Goal: Task Accomplishment & Management: Manage account settings

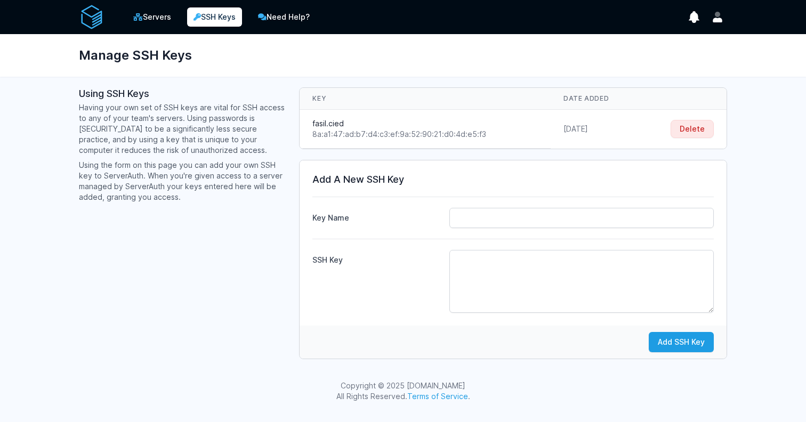
click at [372, 132] on div "8a:a1:47:ad:b7:d4:c3:ef:9a:52:90:21:d0:4d:e5:f3" at bounding box center [424, 134] width 225 height 11
click at [533, 214] on input "Key Name" at bounding box center [581, 218] width 264 height 20
type input "fasil.cied.2"
click at [576, 277] on textarea "SSH Key" at bounding box center [581, 281] width 264 height 63
paste textarea "ssh-ed25519 AAAAC3NzaC1lZDI1NTE5AAAAIMJgweej9JyQMQlXxzGqDtMRPCHBgUyzINLqjvL4Fmr…"
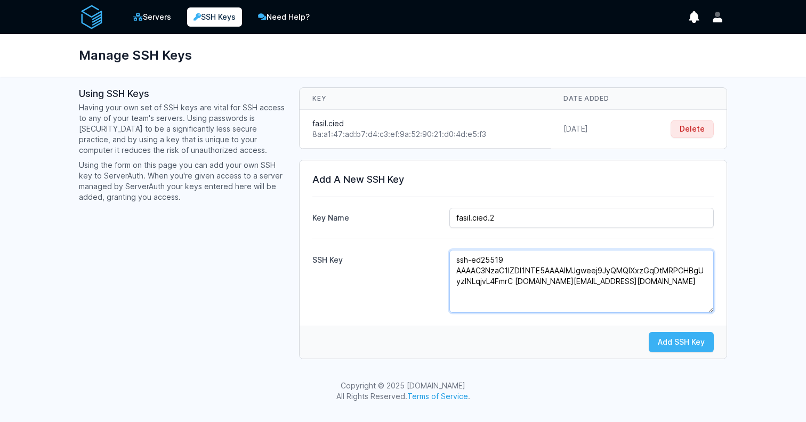
type textarea "ssh-ed25519 AAAAC3NzaC1lZDI1NTE5AAAAIMJgweej9JyQMQlXxzGqDtMRPCHBgUyzINLqjvL4Fmr…"
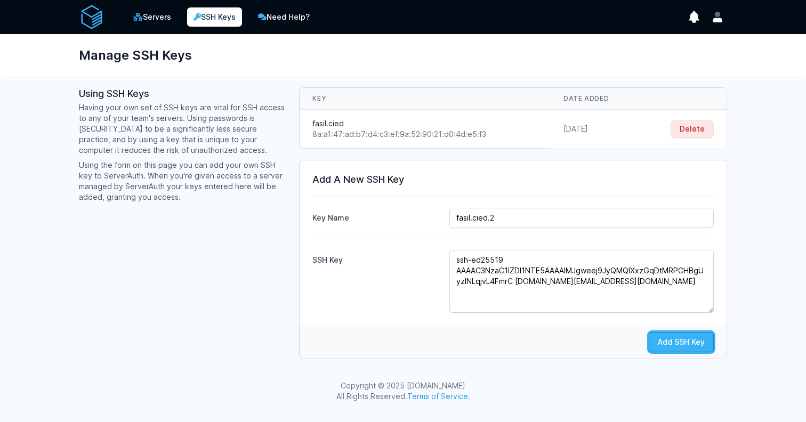
click at [663, 342] on button "Add SSH Key" at bounding box center [680, 342] width 65 height 20
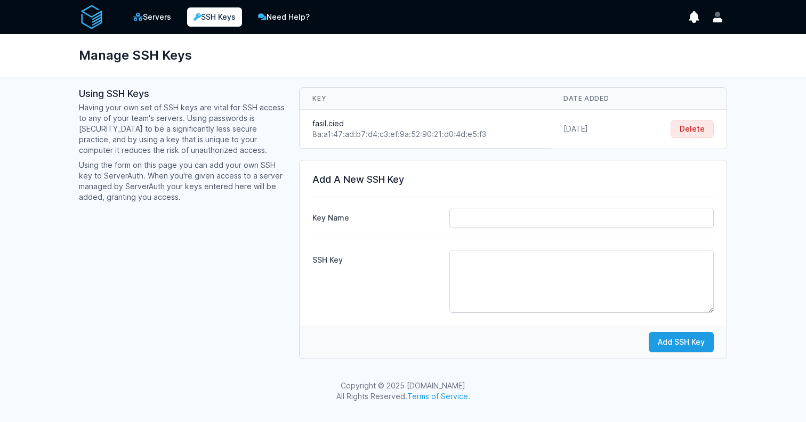
click at [461, 206] on div "Key Name" at bounding box center [512, 212] width 401 height 31
click at [464, 211] on input "Key Name" at bounding box center [581, 218] width 264 height 20
type input "fasil.cied.2"
click at [461, 265] on textarea "SSH Key" at bounding box center [581, 281] width 264 height 63
paste textarea "ssh-ed25519 AAAAC3NzaC1lZDI1NTE5AAAAIMJgweej9JyQMQlXxzGqDtMRPCHBgUyzINLqjvL4Fmr…"
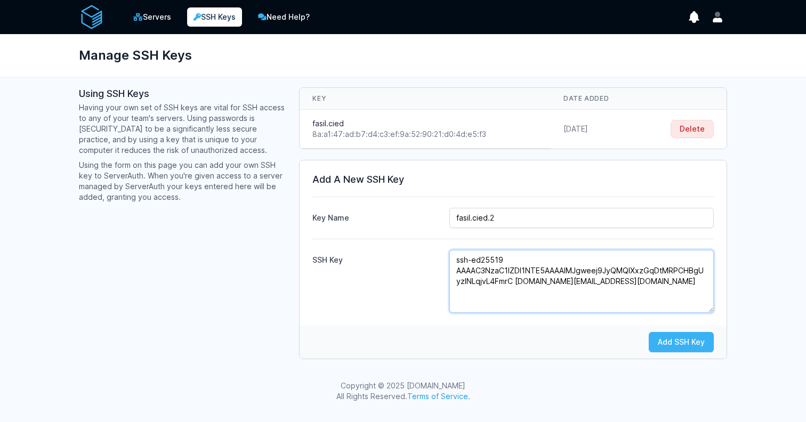
type textarea "ssh-ed25519 AAAAC3NzaC1lZDI1NTE5AAAAIMJgweej9JyQMQlXxzGqDtMRPCHBgUyzINLqjvL4Fmr…"
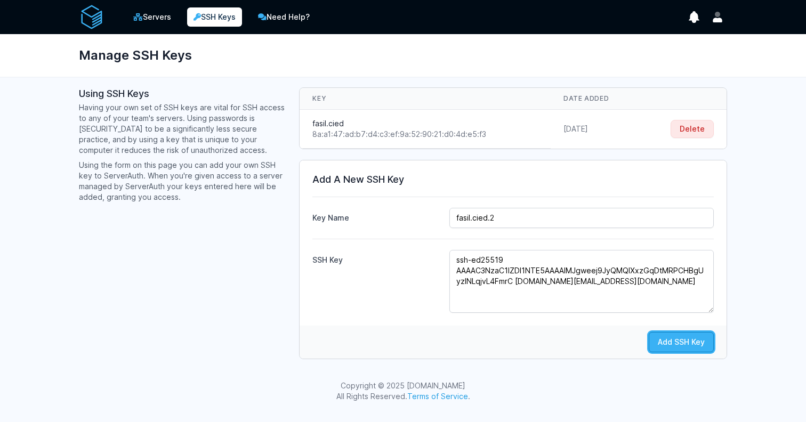
click at [689, 339] on button "Add SSH Key" at bounding box center [680, 342] width 65 height 20
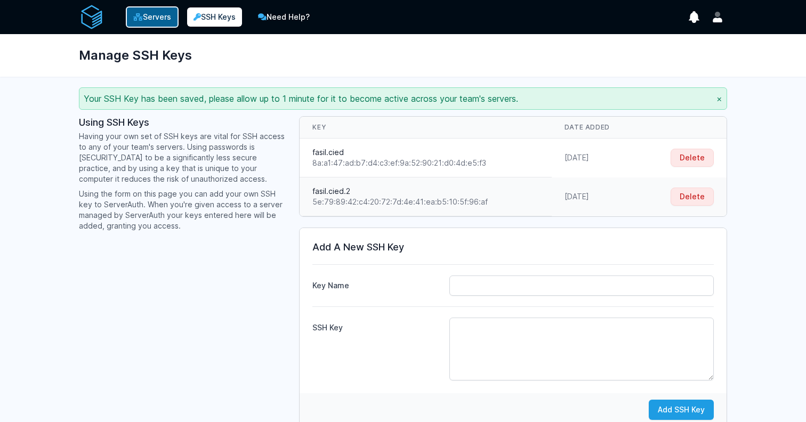
click at [170, 27] on link "Servers" at bounding box center [152, 16] width 53 height 21
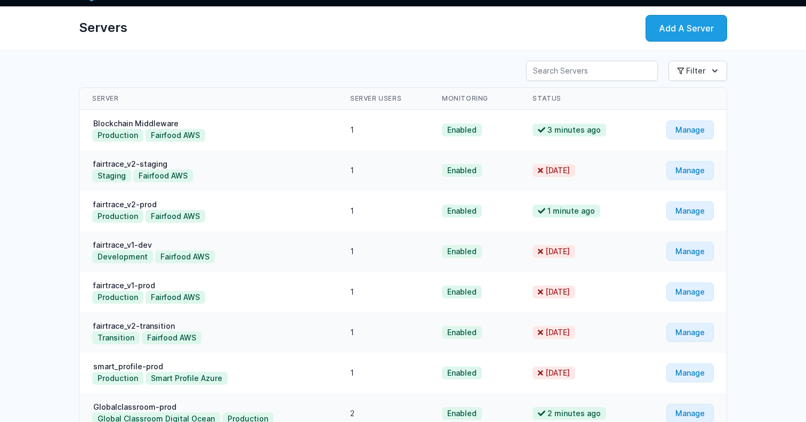
scroll to position [38, 0]
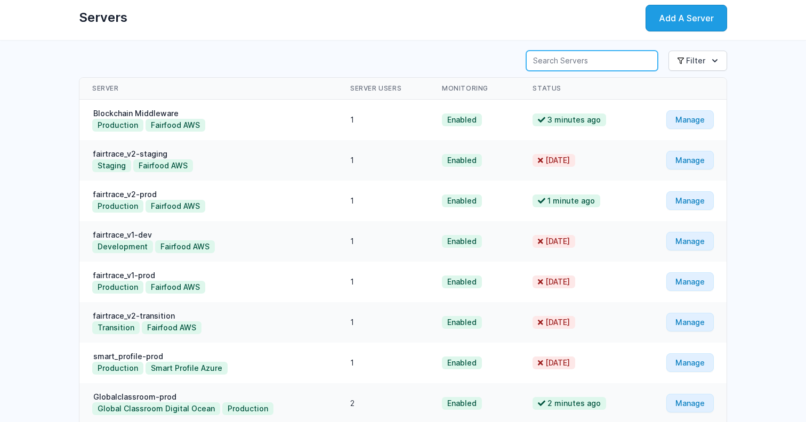
click at [581, 63] on input "Server Search" at bounding box center [592, 61] width 132 height 20
type input "lehvoss"
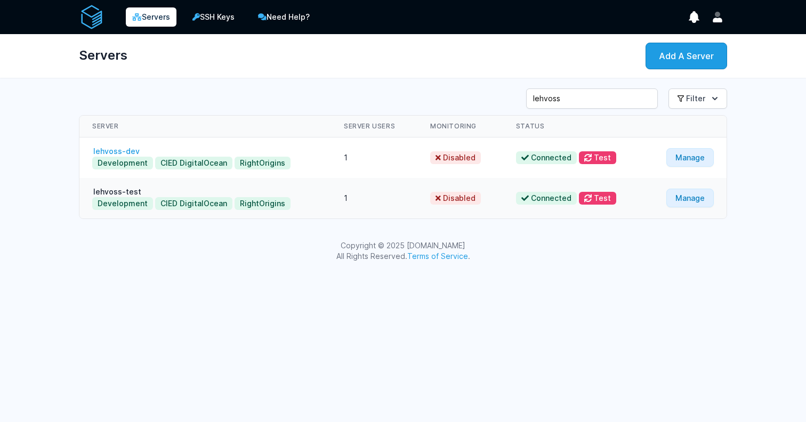
click at [128, 151] on link "lehvoss-dev" at bounding box center [116, 151] width 48 height 9
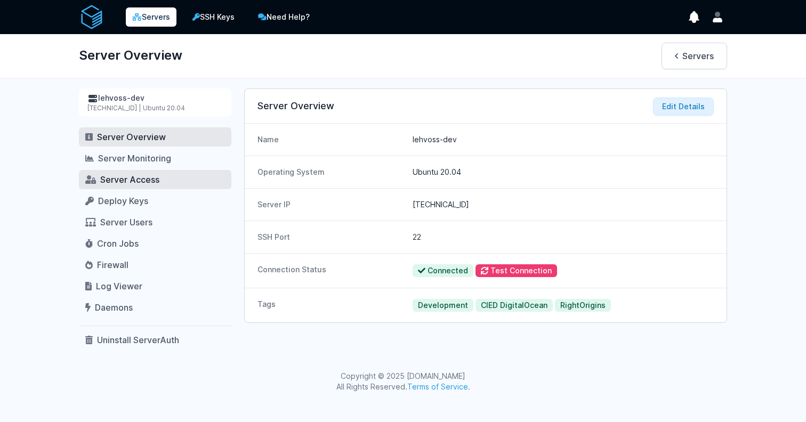
click at [131, 180] on span "Server Access" at bounding box center [129, 179] width 59 height 11
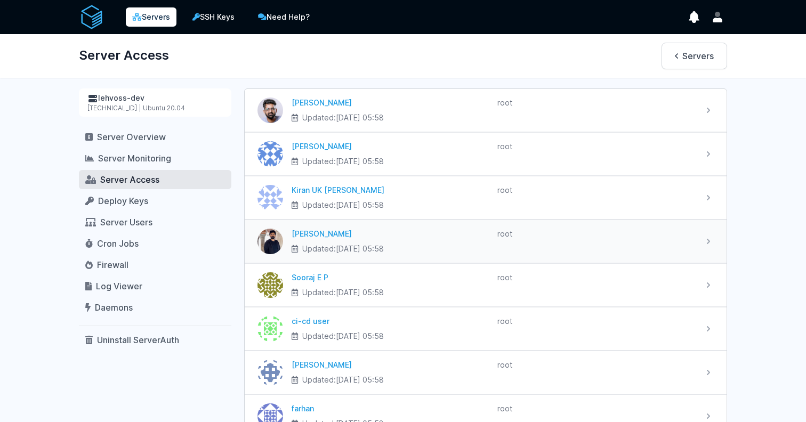
scroll to position [157, 0]
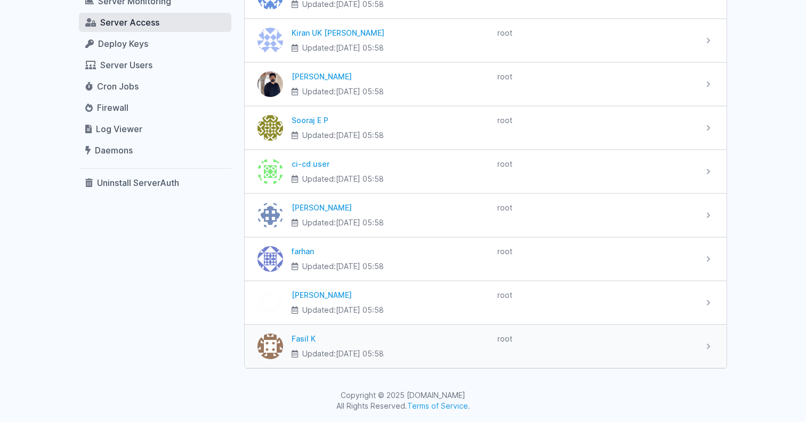
click at [695, 349] on div "Fasil K Updated: 2025-09-01 at 05:58 root" at bounding box center [493, 347] width 420 height 26
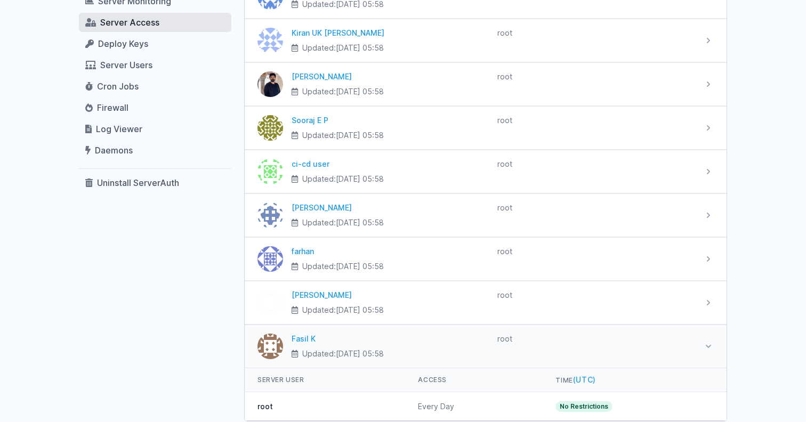
scroll to position [210, 0]
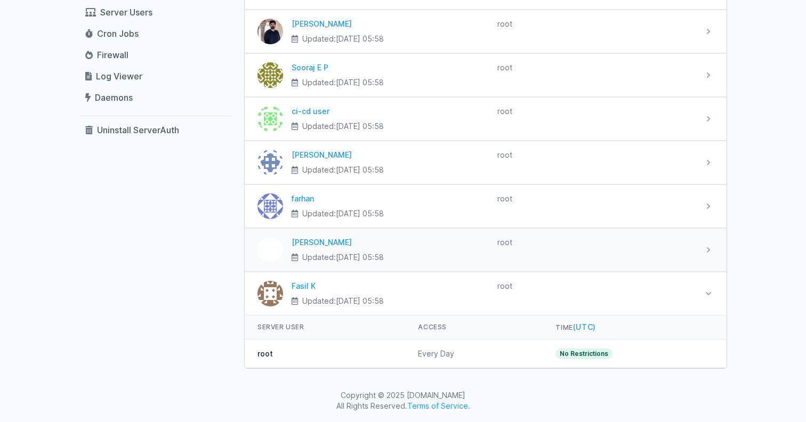
click at [688, 241] on div "root" at bounding box center [595, 242] width 197 height 11
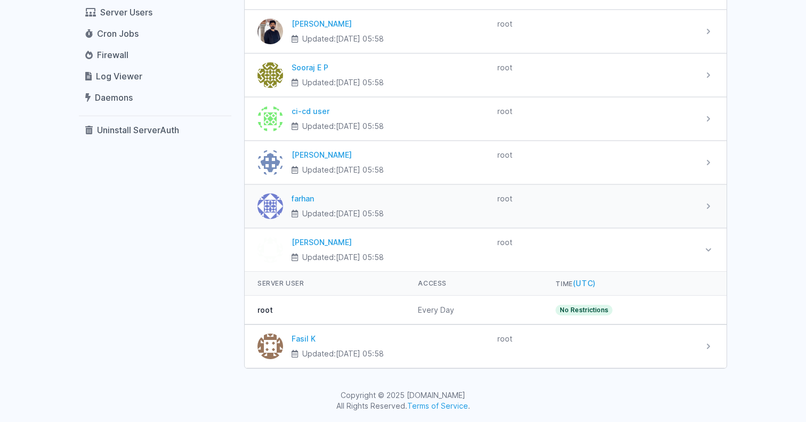
click at [689, 209] on div "root" at bounding box center [595, 206] width 197 height 26
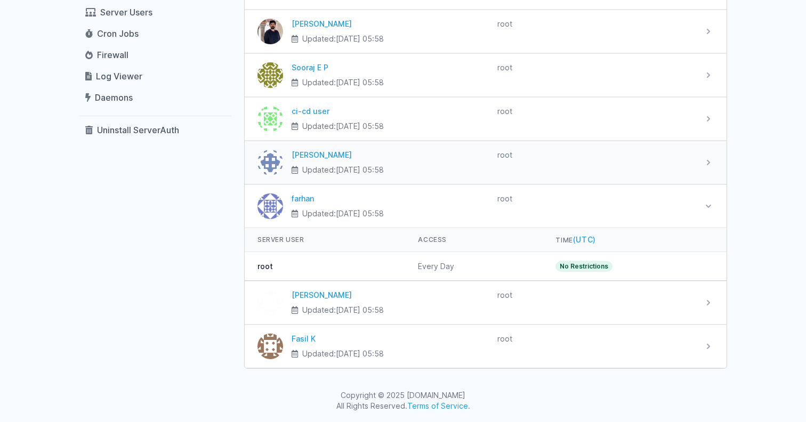
click at [694, 182] on div "Athira Ramesan Updated: 2025-09-01 at 05:58 root" at bounding box center [486, 162] width 482 height 43
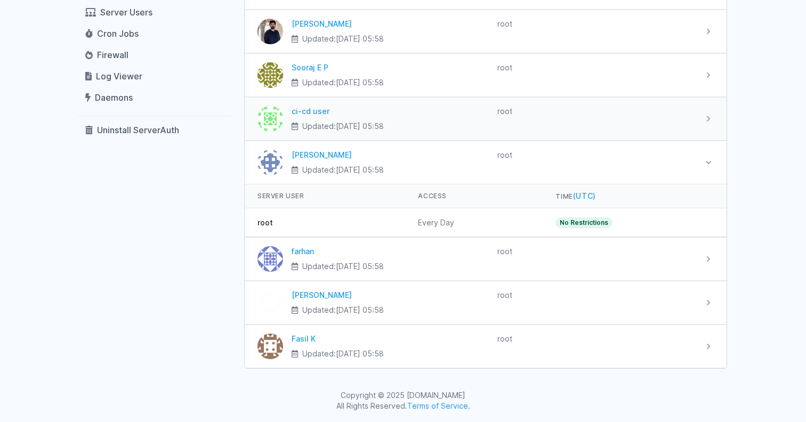
click at [696, 134] on div "ci-cd user Updated: 2025-09-01 at 05:58 root" at bounding box center [486, 118] width 482 height 43
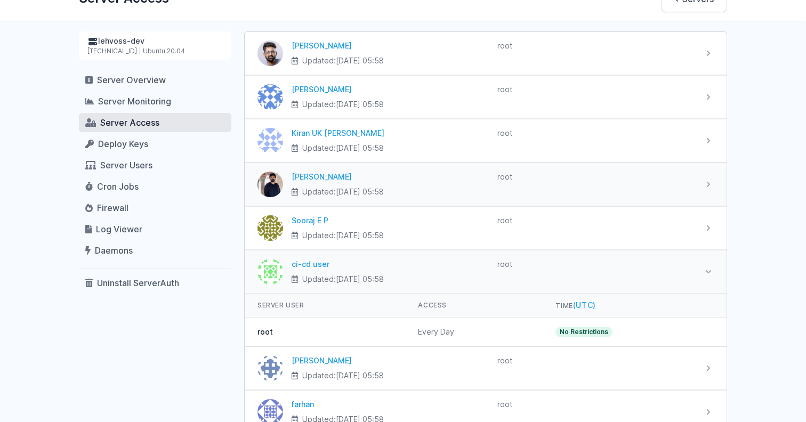
scroll to position [48, 0]
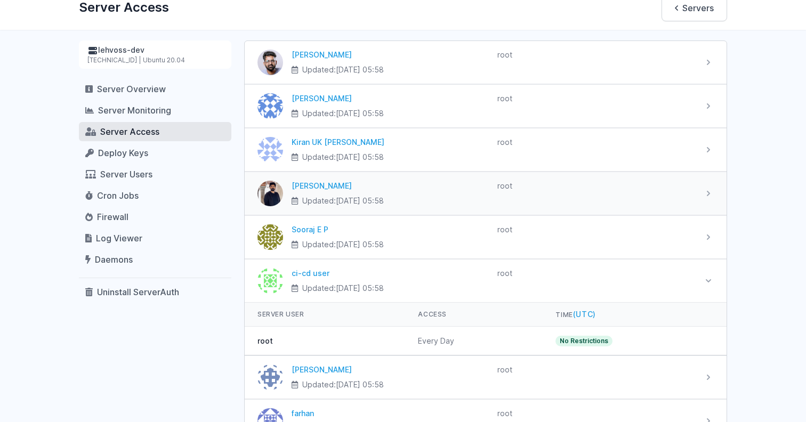
click at [547, 180] on div "Geevar Joseph Updated: 2025-09-01 at 05:58 root" at bounding box center [486, 193] width 482 height 43
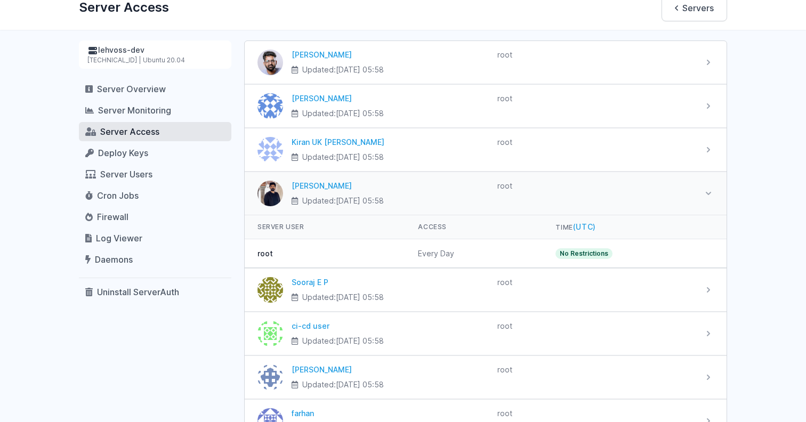
click at [275, 195] on img at bounding box center [270, 194] width 26 height 26
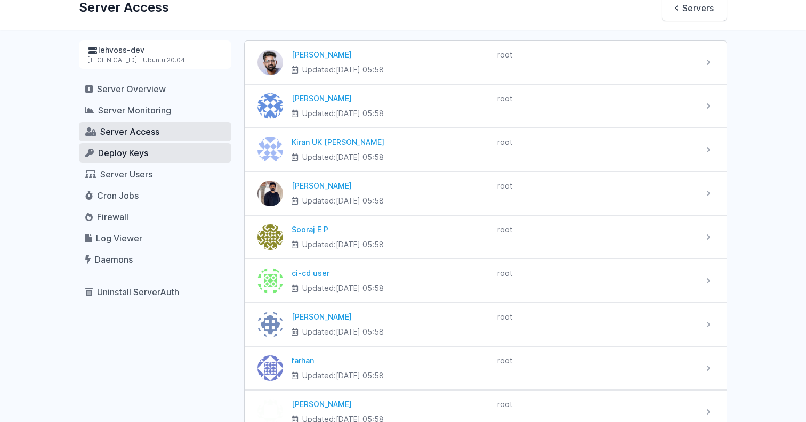
click at [118, 150] on span "Deploy Keys" at bounding box center [123, 153] width 50 height 11
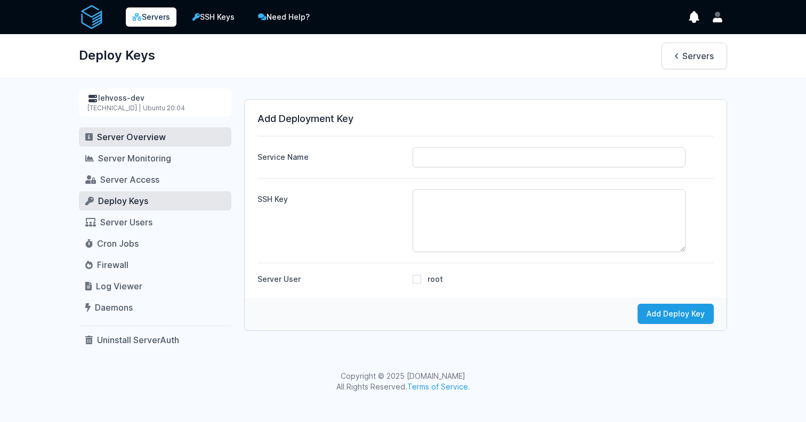
click at [127, 144] on link "Server Overview" at bounding box center [155, 136] width 152 height 19
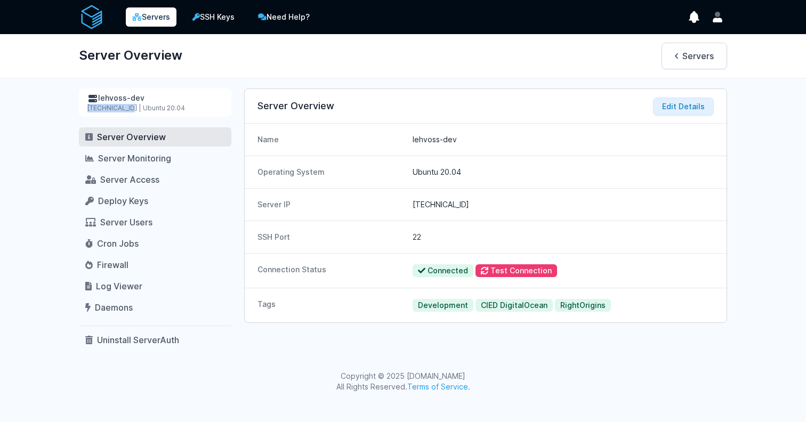
drag, startPoint x: 84, startPoint y: 110, endPoint x: 127, endPoint y: 112, distance: 43.2
click at [127, 112] on div "lehvoss-dev 167.71.237.64 | Ubuntu 20.04" at bounding box center [155, 102] width 152 height 28
copy div "167.71.237.64"
click at [120, 285] on span "Log Viewer" at bounding box center [119, 286] width 46 height 11
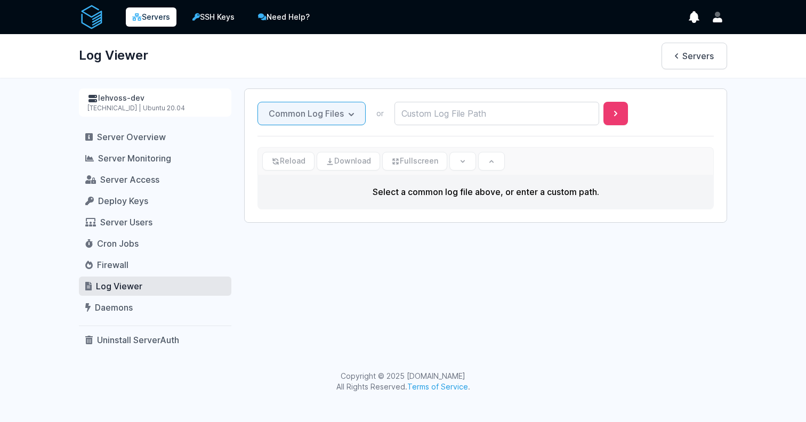
click at [322, 111] on button "Common Log Files" at bounding box center [311, 113] width 108 height 23
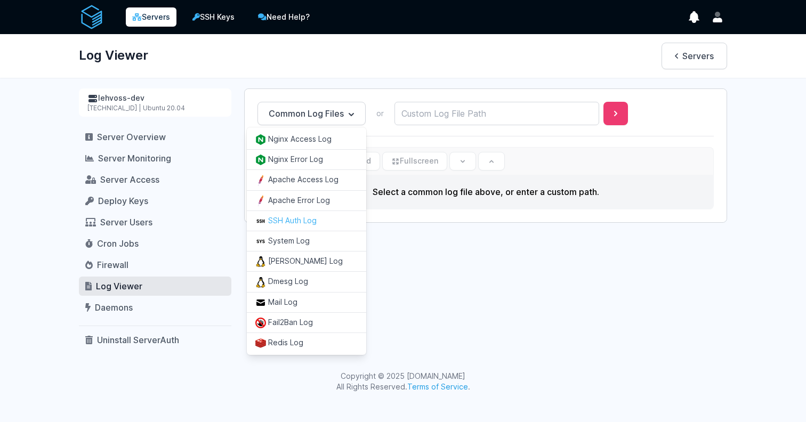
click at [297, 219] on button "SSH Auth Log" at bounding box center [306, 220] width 119 height 20
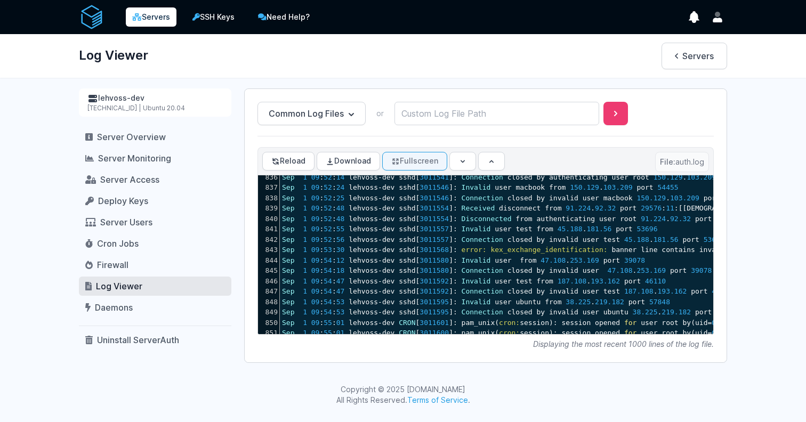
click at [426, 162] on button "Fullscreen" at bounding box center [414, 161] width 65 height 19
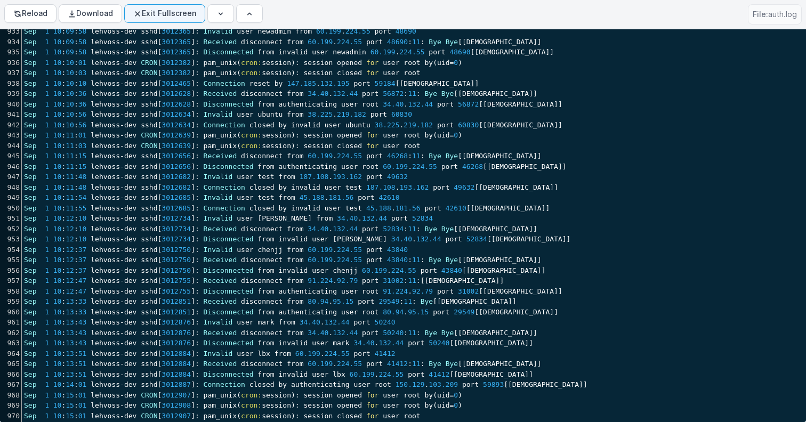
drag, startPoint x: 6, startPoint y: 83, endPoint x: 48, endPoint y: 105, distance: 47.4
click at [48, 105] on div "43 Sep 1 07 : 20 : 03 lehvoss - dev CRON [ 3002778 ] : pam_unix ( cron: session…" at bounding box center [414, 343] width 784 height 779
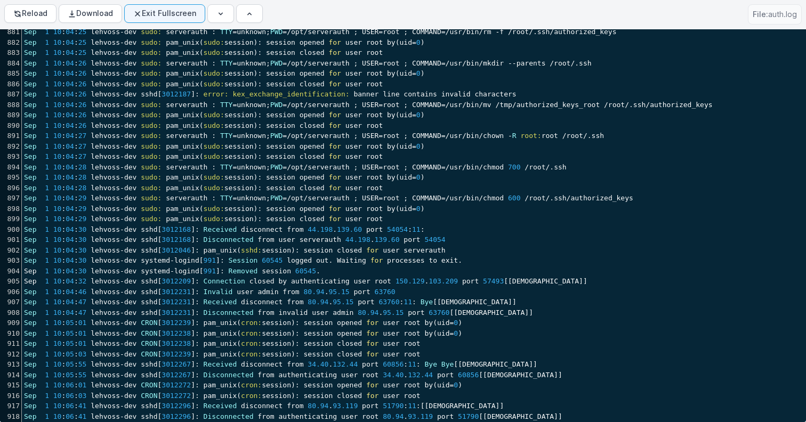
drag, startPoint x: 6, startPoint y: 227, endPoint x: 20, endPoint y: 237, distance: 17.2
click at [21, 237] on div "xxxxxxxxxx Sep 1 07 : 11 : 39 lehvoss - dev sshd [ 3002552 ] : Received disconn…" at bounding box center [416, 238] width 832 height 419
click at [20, 237] on div "901" at bounding box center [10, 239] width 21 height 11
click at [27, 229] on span "Sep" at bounding box center [30, 229] width 12 height 8
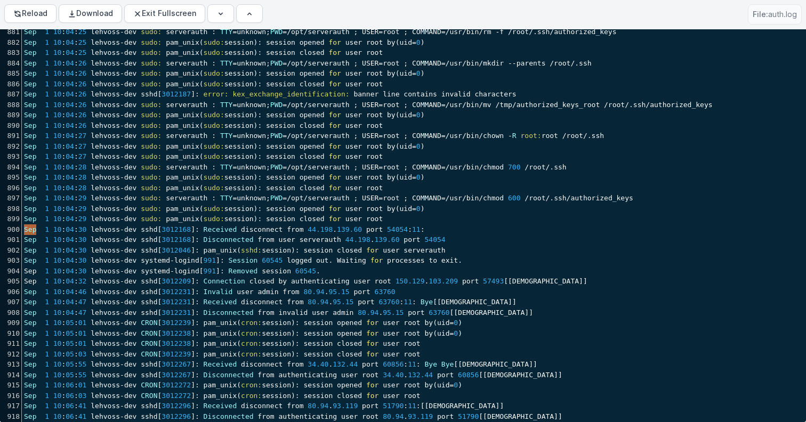
click at [27, 229] on span "Sep" at bounding box center [30, 229] width 12 height 8
click at [12, 229] on div "900" at bounding box center [10, 229] width 21 height 11
click at [15, 227] on div "900" at bounding box center [10, 229] width 21 height 11
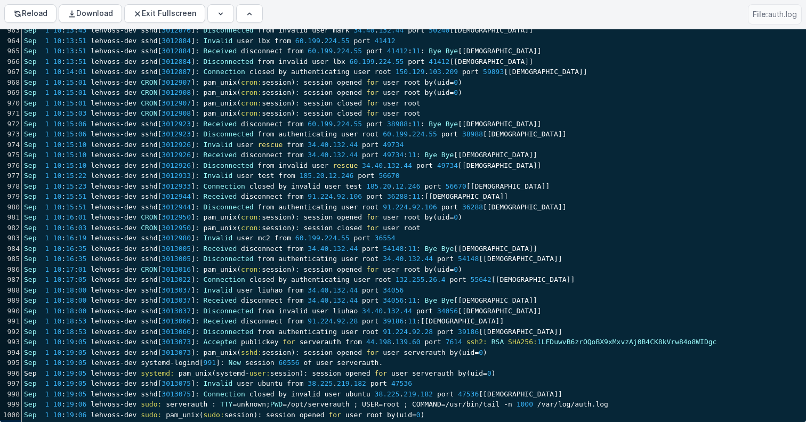
type textarea "Sep 1 10:04:30 lehvoss-dev sshd[3012168]: Received disconnect from 44.198.139.6…"
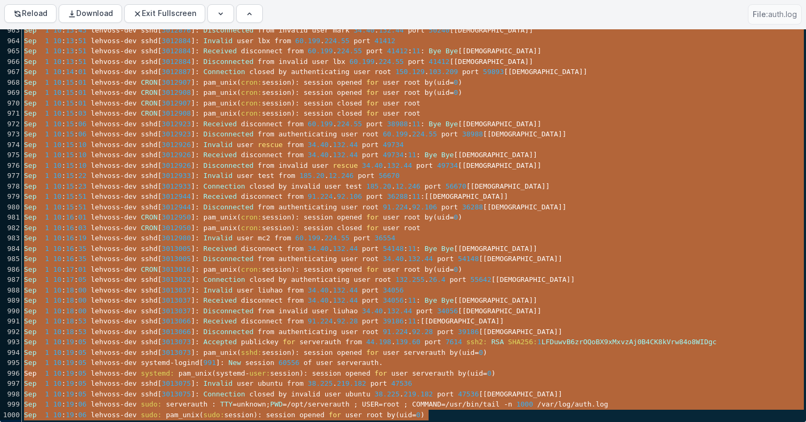
click at [436, 416] on pre "Sep 1 10 : 19 : 06 lehvoss - dev sudo: pam_unix ( sudo: session ) : session ope…" at bounding box center [414, 415] width 784 height 11
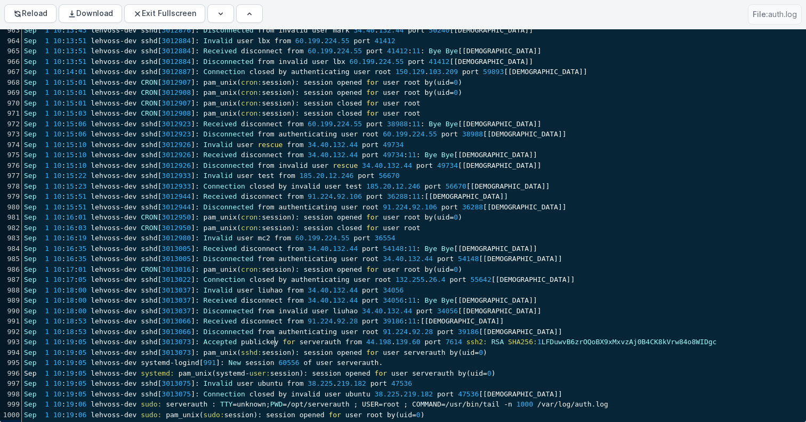
click at [274, 337] on pre "Sep 1 10 : 19 : 05 lehvoss - dev sshd [ 3013073 ] : Accepted publickey for serv…" at bounding box center [414, 342] width 784 height 11
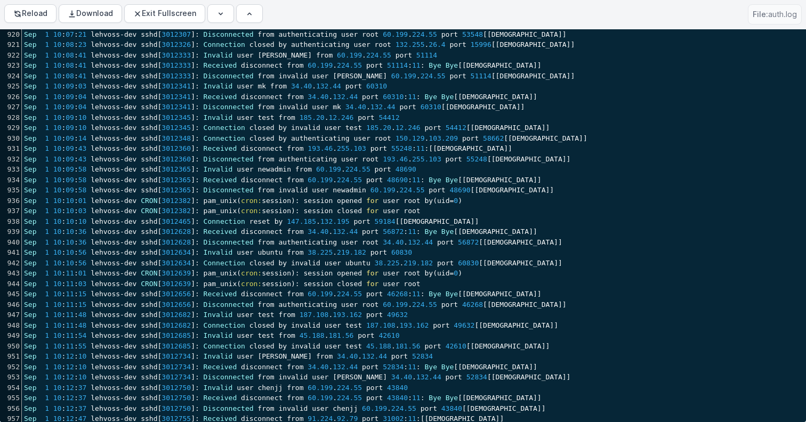
scroll to position [9518, 0]
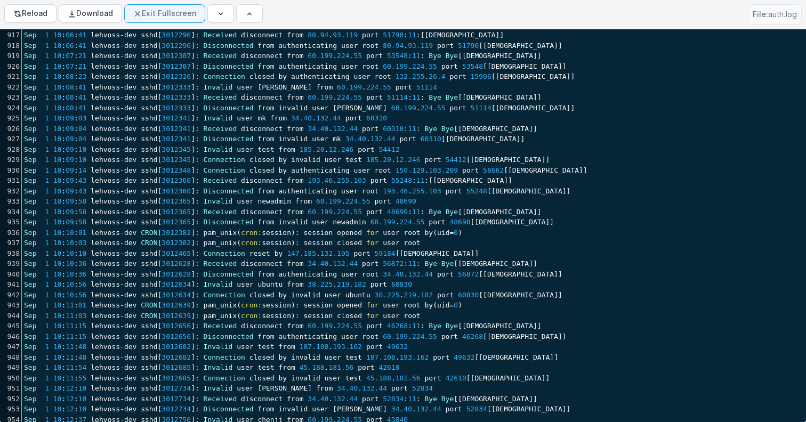
click at [165, 8] on button "Exit Fullscreen" at bounding box center [164, 13] width 81 height 19
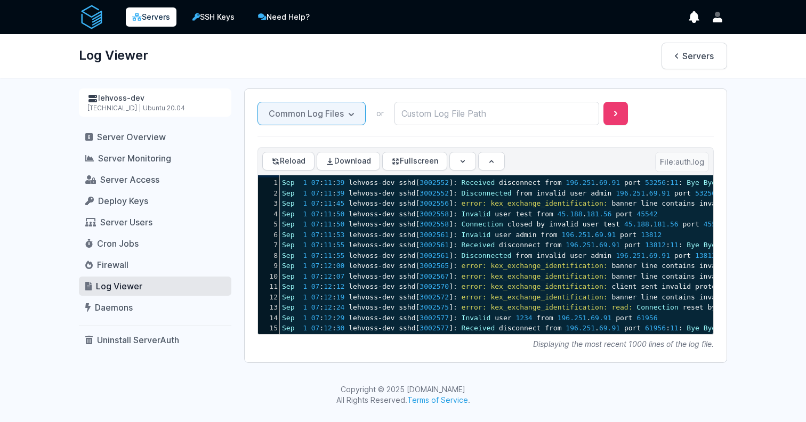
click at [299, 118] on button "Common Log Files" at bounding box center [311, 113] width 108 height 23
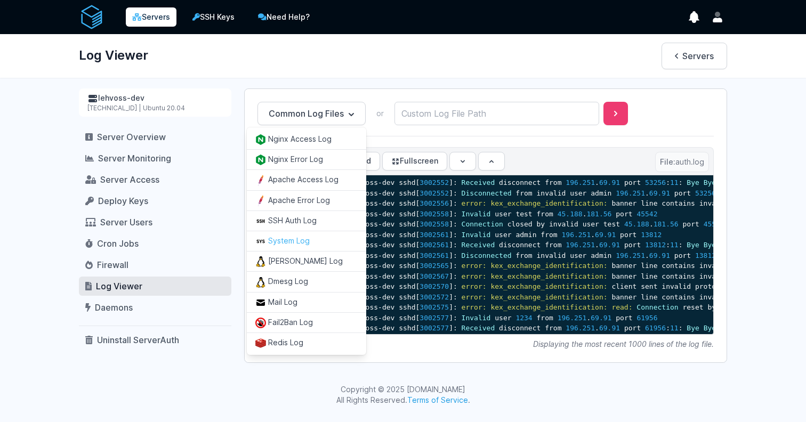
click at [287, 238] on button "System Log" at bounding box center [306, 241] width 119 height 20
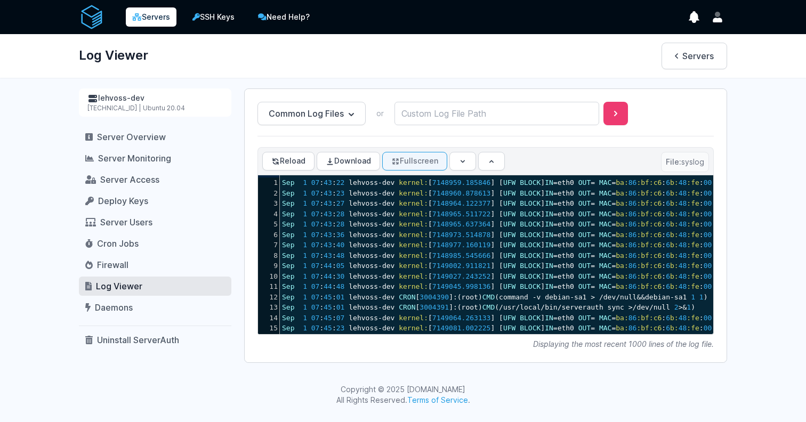
click at [421, 166] on button "Fullscreen" at bounding box center [414, 161] width 65 height 19
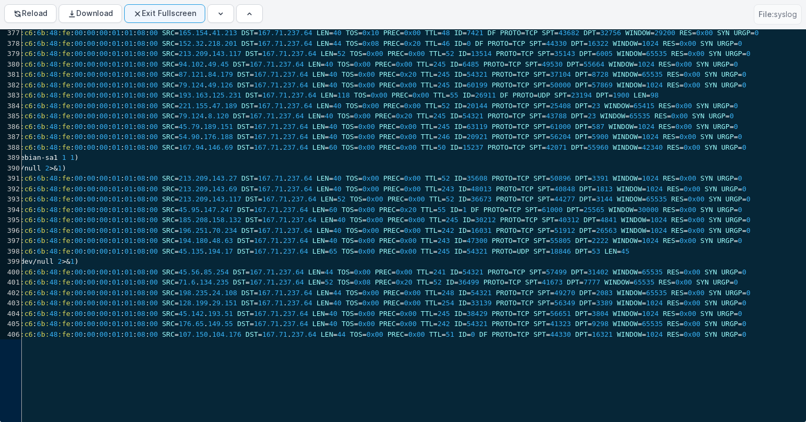
scroll to position [4227, 0]
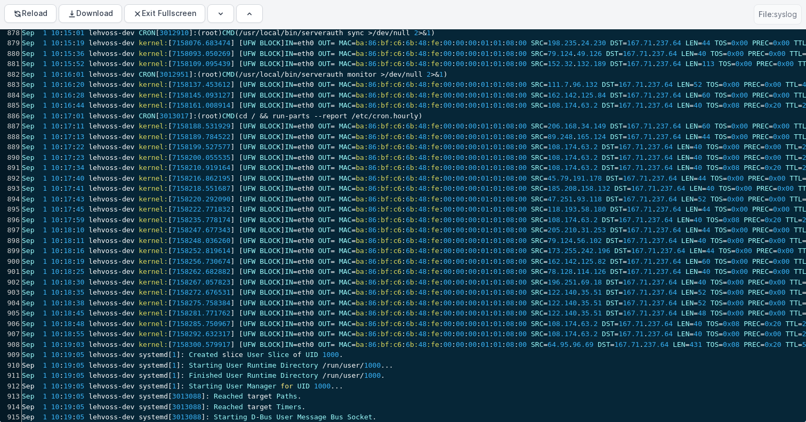
click at [27, 263] on span "Sep" at bounding box center [28, 261] width 12 height 8
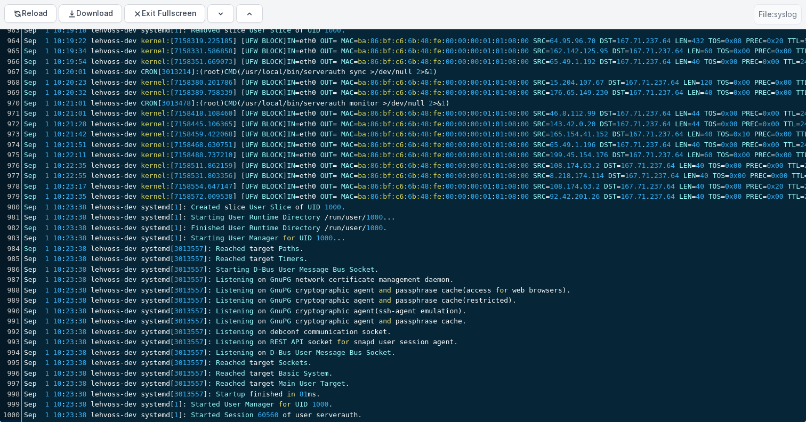
type textarea "Sep 1 10:18:19 lehvoss-dev kernel: [7158256.730674] [UFW BLOCK] IN=eth0 OUT= MA…"
click at [368, 417] on pre "Sep 1 10 : 23 : 38 lehvoss - dev systemd [ 1 ] : Started Session 60560 of user …" at bounding box center [599, 415] width 1155 height 11
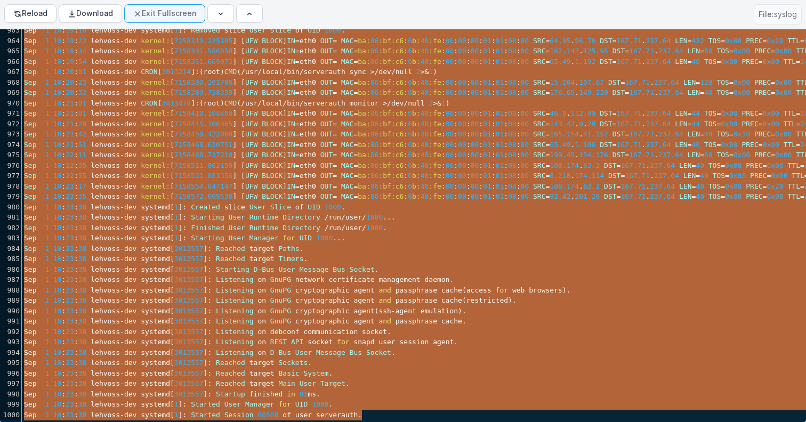
click at [176, 9] on button "Exit Fullscreen" at bounding box center [164, 13] width 81 height 19
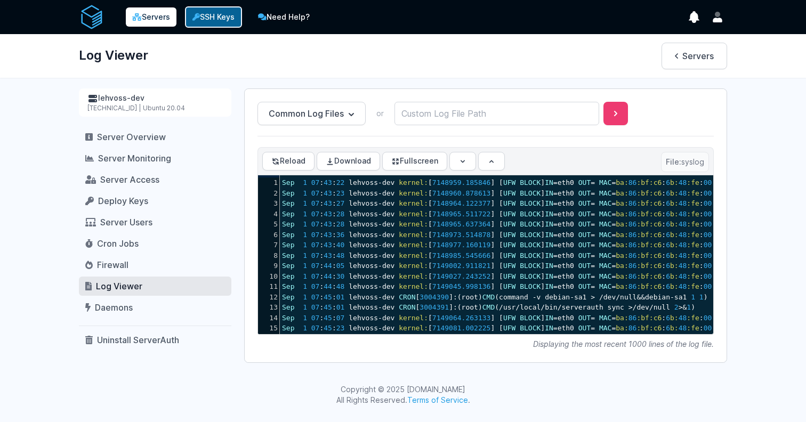
click at [201, 18] on link "SSH Keys" at bounding box center [213, 16] width 57 height 21
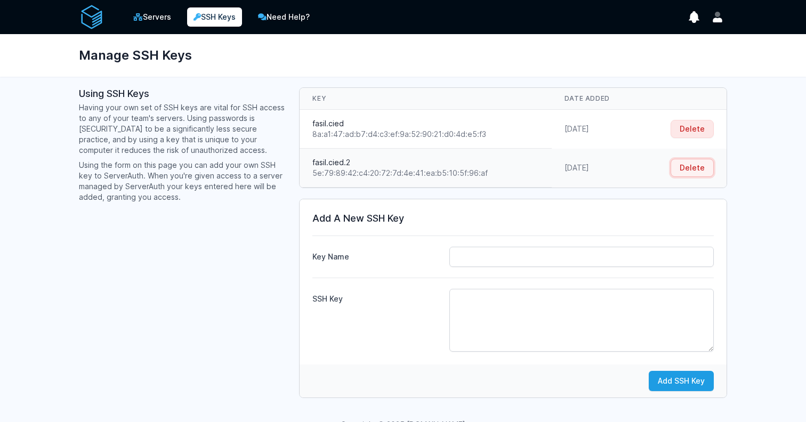
click at [681, 168] on button "Delete" at bounding box center [691, 168] width 43 height 18
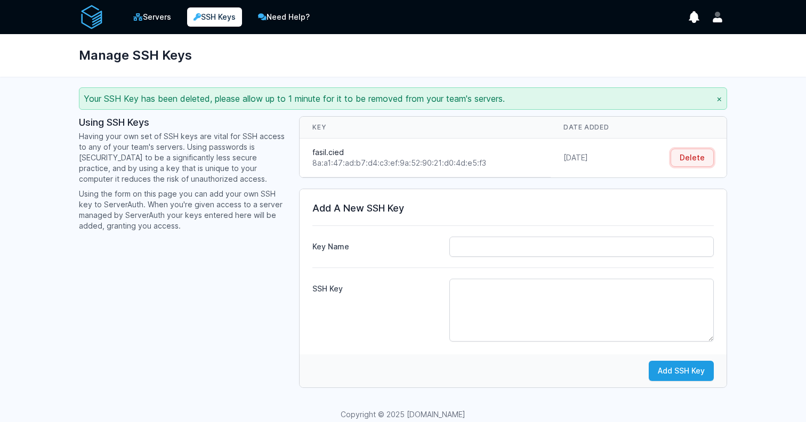
click at [689, 151] on button "Delete" at bounding box center [691, 158] width 43 height 18
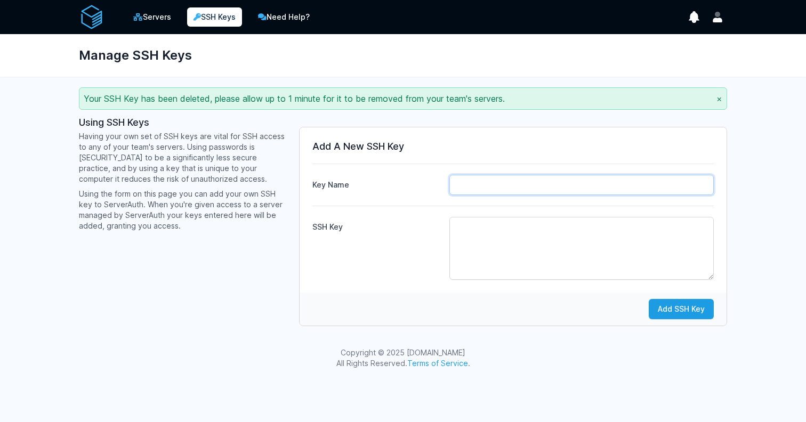
click at [505, 176] on input "Key Name" at bounding box center [581, 185] width 264 height 20
type input "Fasil.cied"
click at [514, 232] on textarea "SSH Key" at bounding box center [581, 248] width 264 height 63
click at [522, 235] on textarea "SSH Key" at bounding box center [581, 248] width 264 height 63
click at [485, 234] on textarea "SSH Key" at bounding box center [581, 248] width 264 height 63
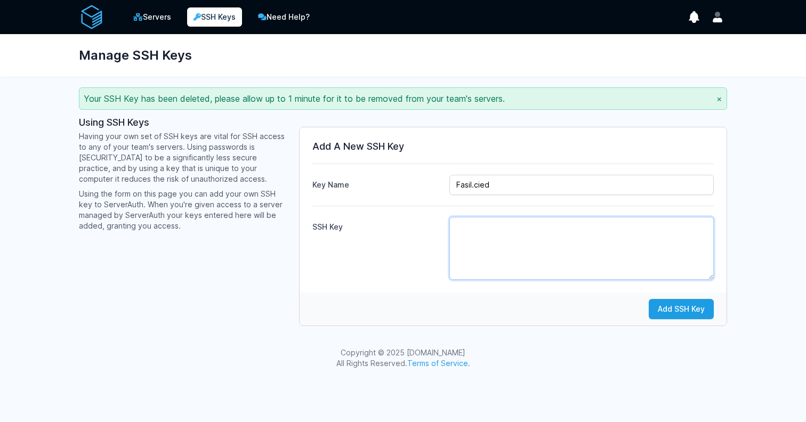
paste textarea "ssh-ed25519 AAAAC3NzaC1lZDI1NTE5AAAAIMJgweej9JyQMQlXxzGqDtMRPCHBgUyzINLqjvL4Fmr…"
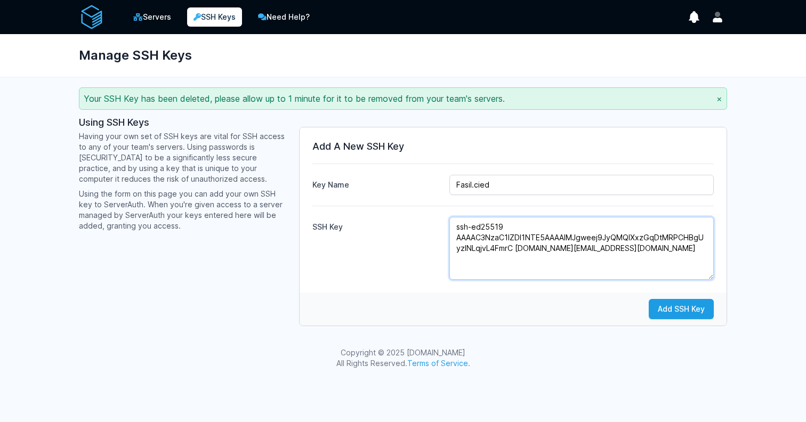
type textarea "ssh-ed25519 AAAAC3NzaC1lZDI1NTE5AAAAIMJgweej9JyQMQlXxzGqDtMRPCHBgUyzINLqjvL4Fmr…"
click at [448, 227] on div "SSH Key ssh-ed25519 AAAAC3NzaC1lZDI1NTE5AAAAIMJgweej9JyQMQlXxzGqDtMRPCHBgUyzINL…" at bounding box center [512, 243] width 401 height 74
click at [459, 188] on input "Fasil.cied" at bounding box center [581, 185] width 264 height 20
type input "fasil.cied"
click at [470, 311] on div "Add SSH Key" at bounding box center [512, 308] width 427 height 33
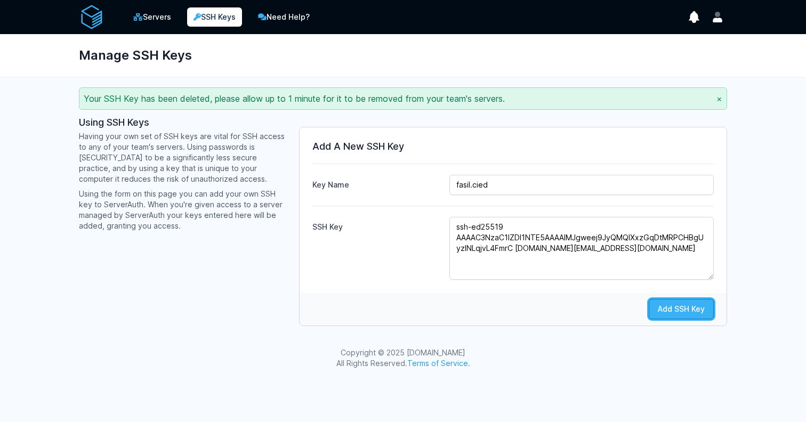
click at [670, 311] on button "Add SSH Key" at bounding box center [680, 309] width 65 height 20
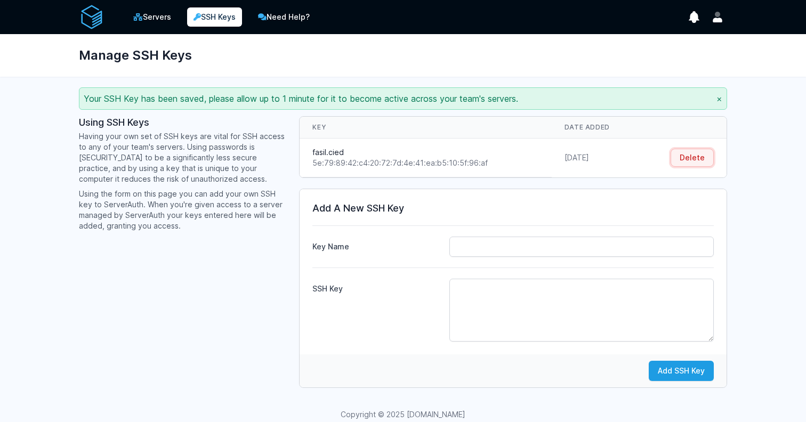
click at [690, 155] on button "Delete" at bounding box center [691, 158] width 43 height 18
click at [493, 246] on input "Key Name" at bounding box center [581, 247] width 264 height 20
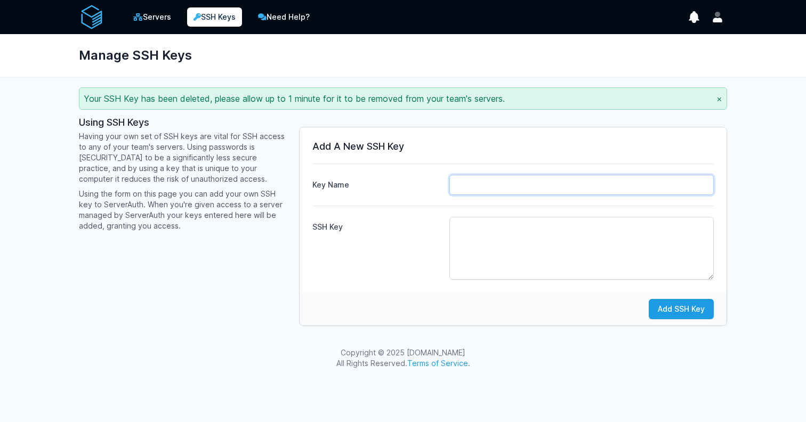
click at [482, 178] on input "Key Name" at bounding box center [581, 185] width 264 height 20
type input "fasil.cied"
click at [478, 239] on textarea "SSH Key" at bounding box center [581, 248] width 264 height 63
paste textarea "systemctl list-units --type=service | grep lehvoss"
type textarea "systemctl list-units --type=service | grep lehvoss"
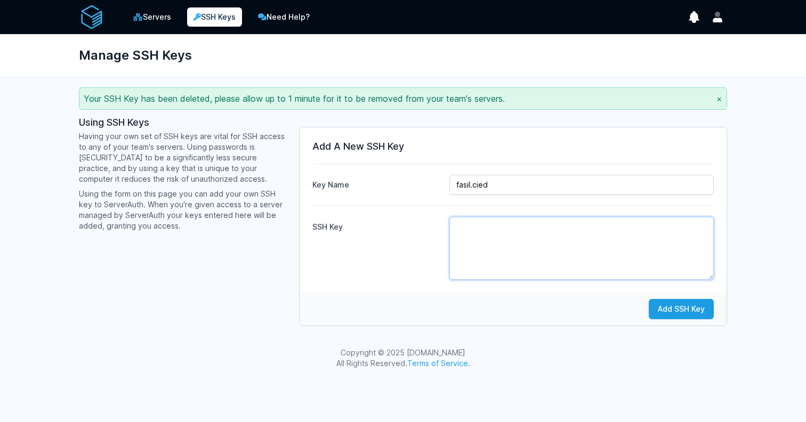
click at [549, 223] on textarea "SSH Key" at bounding box center [581, 248] width 264 height 63
paste textarea "ssh-ed25519 AAAAC3NzaC1lZDI1NTE5AAAAIMJgweej9JyQMQlXxzGqDtMRPCHBgUyzINLqjvL4Fmr…"
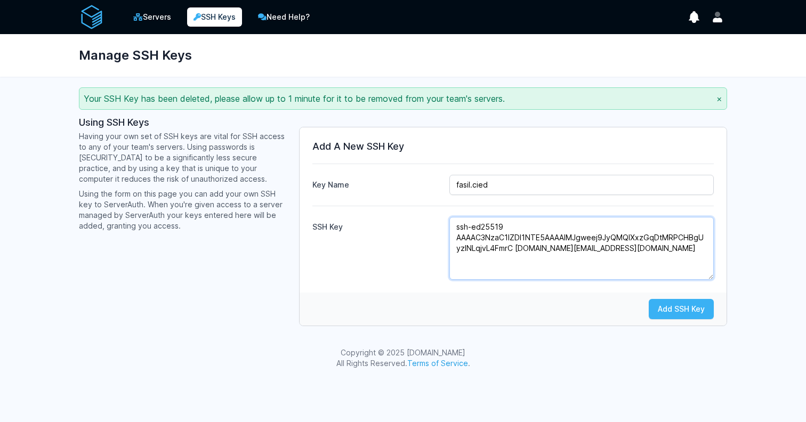
type textarea "ssh-ed25519 AAAAC3NzaC1lZDI1NTE5AAAAIMJgweej9JyQMQlXxzGqDtMRPCHBgUyzINLqjvL4Fmr…"
click at [656, 313] on button "Add SSH Key" at bounding box center [680, 309] width 65 height 20
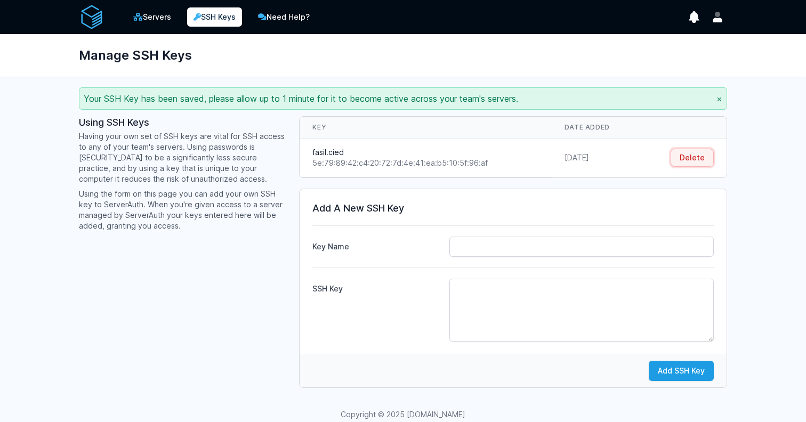
click at [676, 153] on button "Delete" at bounding box center [691, 158] width 43 height 18
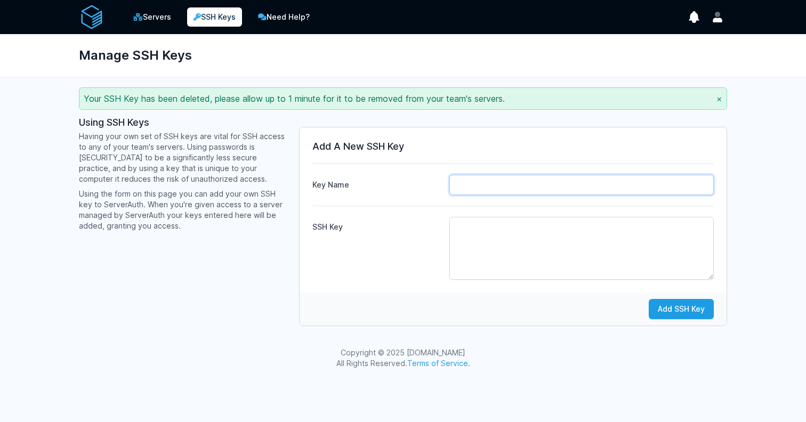
click at [489, 178] on input "Key Name" at bounding box center [581, 185] width 264 height 20
click at [487, 258] on textarea "SSH Key" at bounding box center [581, 248] width 264 height 63
click at [461, 186] on input "Fasil.cied" at bounding box center [581, 185] width 264 height 20
type input "fasil.cied"
click at [518, 244] on textarea "SSH Key" at bounding box center [581, 248] width 264 height 63
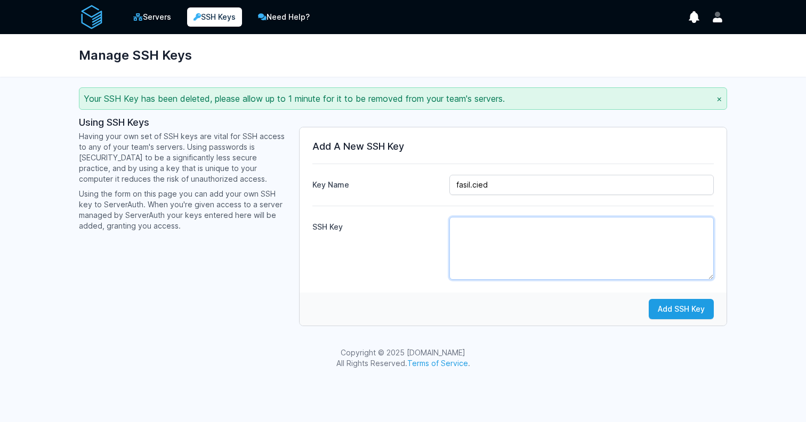
paste textarea "ssh-ed25519 AAAAC3NzaC1lZDI1NTE5AAAAIHEWuBN4heHenTl6+OTn6poJNQSnz7oJ2WLZyz5Pj+5…"
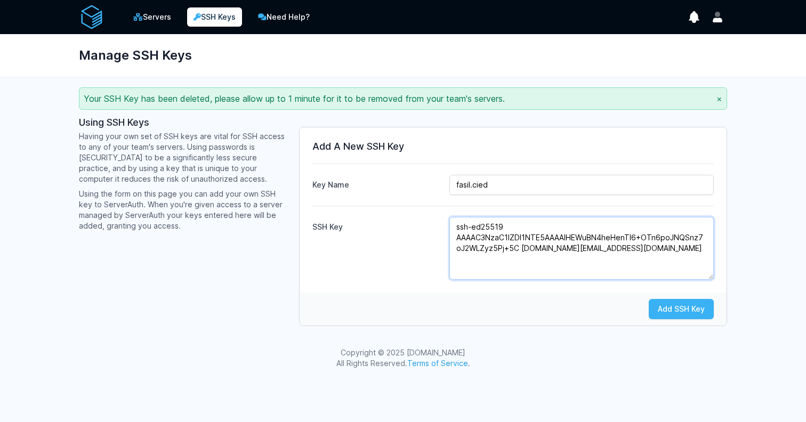
type textarea "ssh-ed25519 AAAAC3NzaC1lZDI1NTE5AAAAIHEWuBN4heHenTl6+OTn6poJNQSnz7oJ2WLZyz5Pj+5…"
click at [685, 317] on button "Add SSH Key" at bounding box center [680, 309] width 65 height 20
